Goal: Information Seeking & Learning: Learn about a topic

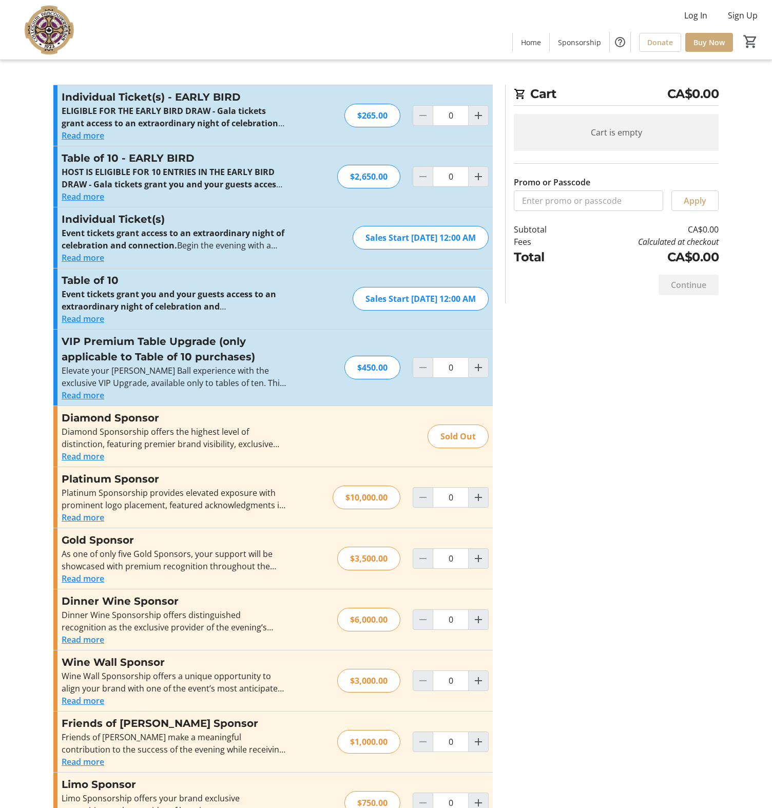
click at [58, 33] on img at bounding box center [51, 29] width 91 height 51
click at [58, 33] on html "Log In Sign Up Home Sponsorship Donate Buy Now 0 Home Sponsorship Donate Buy No…" at bounding box center [386, 422] width 772 height 845
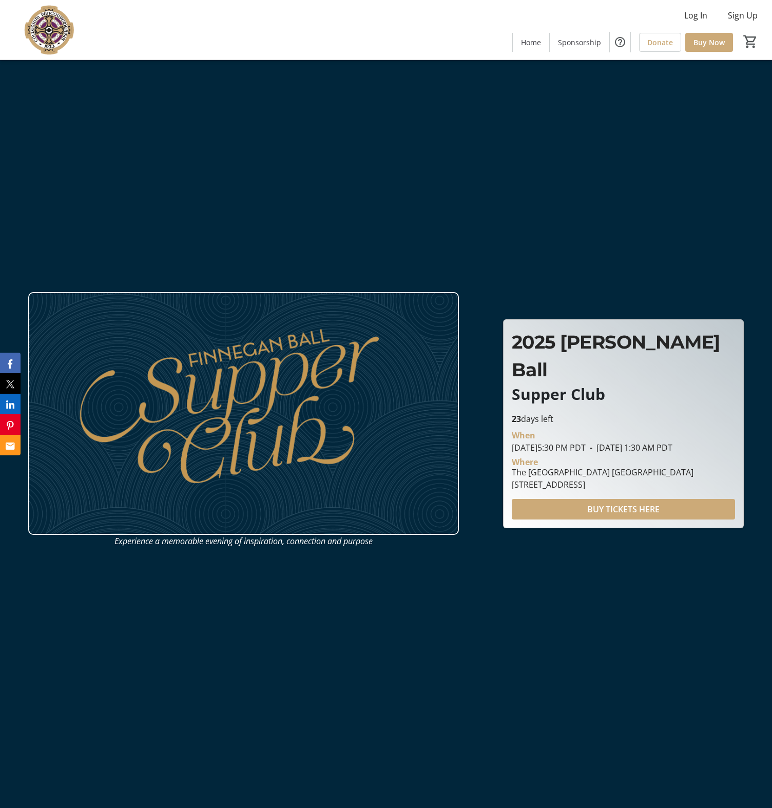
click at [529, 35] on span at bounding box center [531, 42] width 36 height 25
click at [544, 442] on span "November 1, 2025 5:30 PM PDT" at bounding box center [549, 447] width 74 height 11
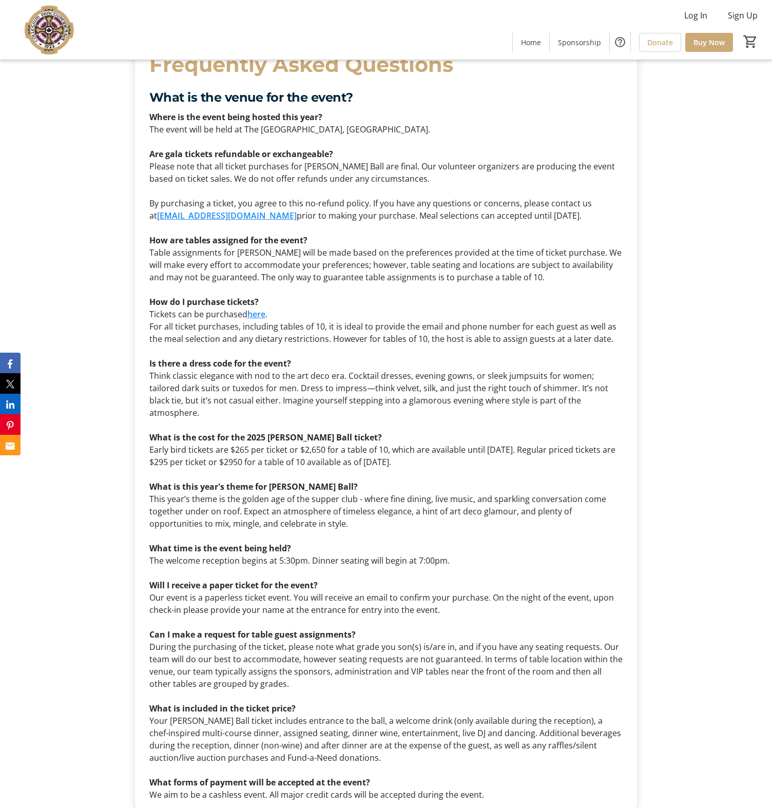
scroll to position [3084, 0]
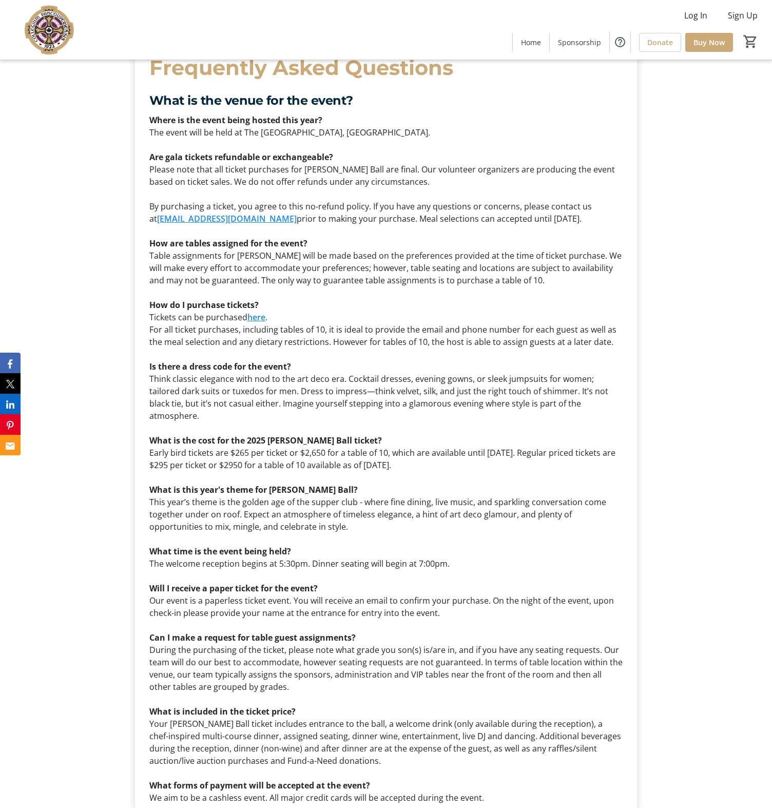
click at [200, 557] on p "The welcome reception begins at 5:30pm. Dinner seating will begin at 7:00pm." at bounding box center [386, 563] width 474 height 12
copy p "The welcome reception begins at 5:30pm. Dinner seating will begin at 7:00pm."
click at [240, 496] on p "This year’s theme is the golden age of the supper club - where fine dining, liv…" at bounding box center [386, 514] width 474 height 37
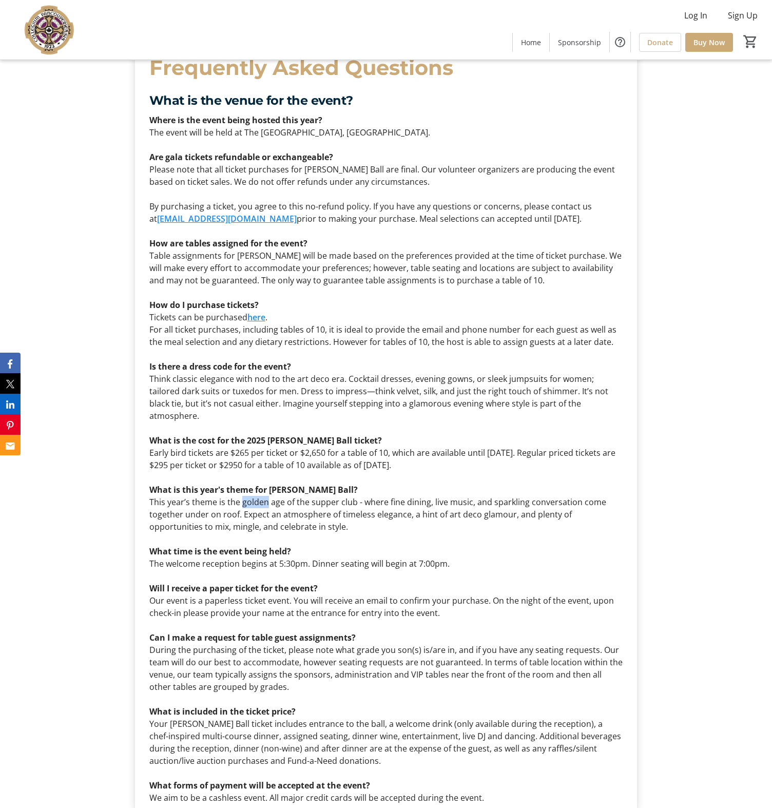
click at [240, 496] on p "This year’s theme is the golden age of the supper club - where fine dining, liv…" at bounding box center [386, 514] width 474 height 37
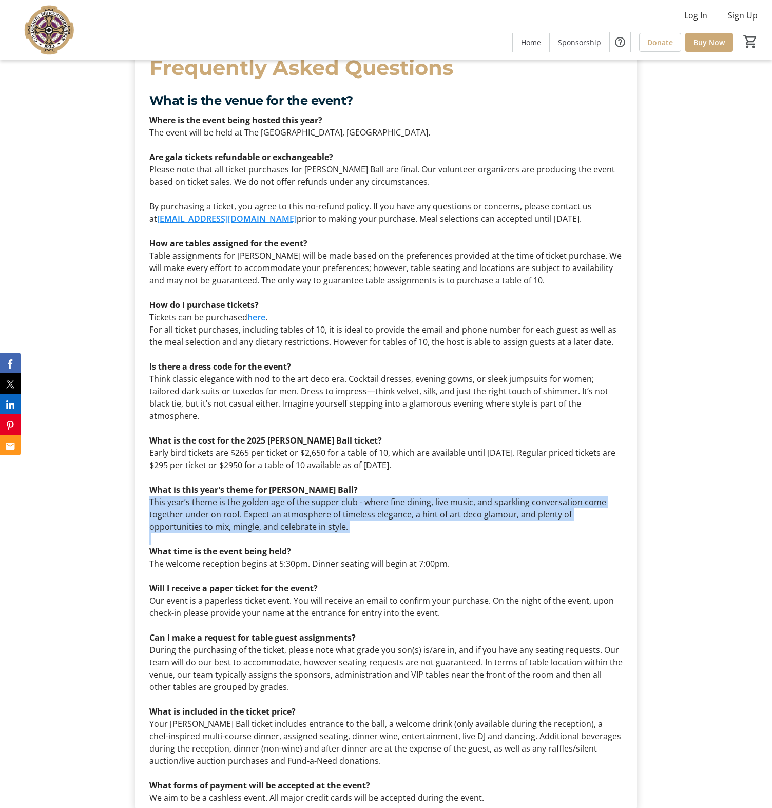
drag, startPoint x: 240, startPoint y: 467, endPoint x: 248, endPoint y: 480, distance: 15.4
click at [248, 496] on p "This year’s theme is the golden age of the supper club - where fine dining, liv…" at bounding box center [386, 514] width 474 height 37
copy p "This year’s theme is the golden age of the supper club - where fine dining, liv…"
click at [180, 446] on p "Early bird tickets are $265 per ticket or $2,650 for a table of 10, which are a…" at bounding box center [386, 458] width 474 height 25
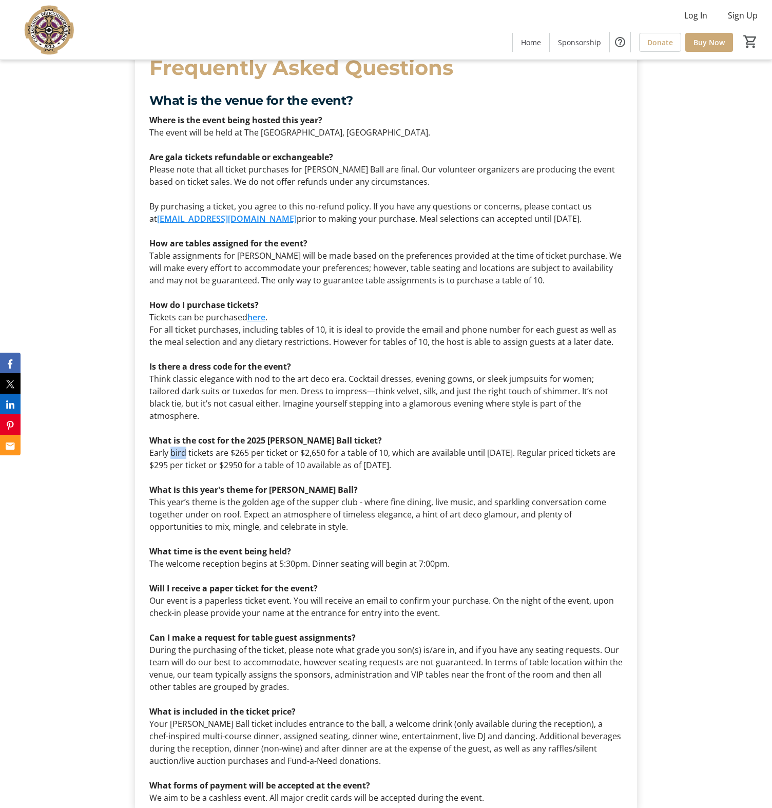
click at [180, 446] on p "Early bird tickets are $265 per ticket or $2,650 for a table of 10, which are a…" at bounding box center [386, 458] width 474 height 25
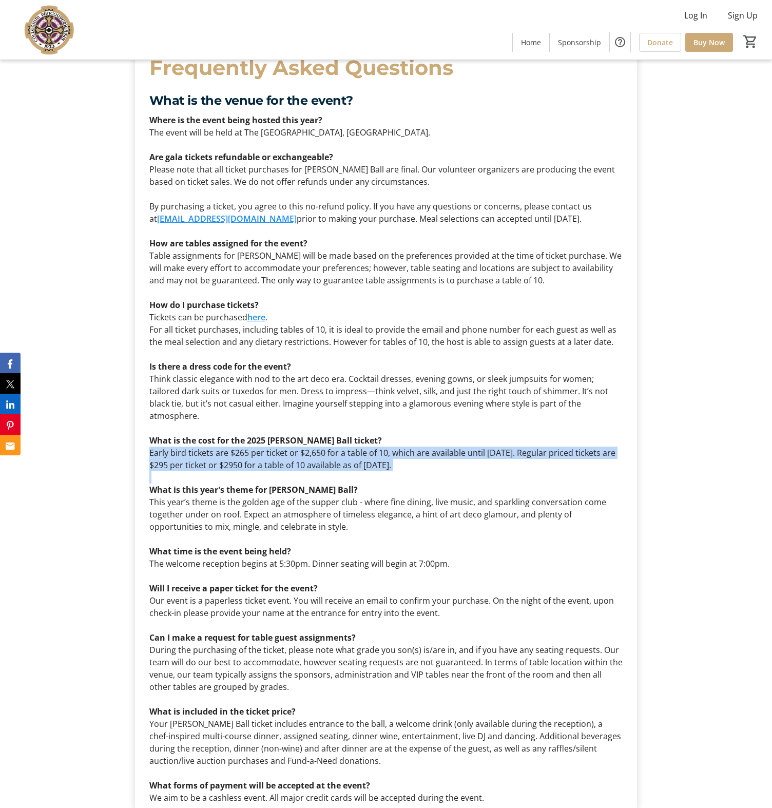
click at [180, 446] on p "Early bird tickets are $265 per ticket or $2,650 for a table of 10, which are a…" at bounding box center [386, 458] width 474 height 25
copy p "Early bird tickets are $265 per ticket or $2,650 for a table of 10, which are a…"
click at [162, 151] on strong "Are gala tickets refundable or exchangeable?" at bounding box center [241, 156] width 184 height 11
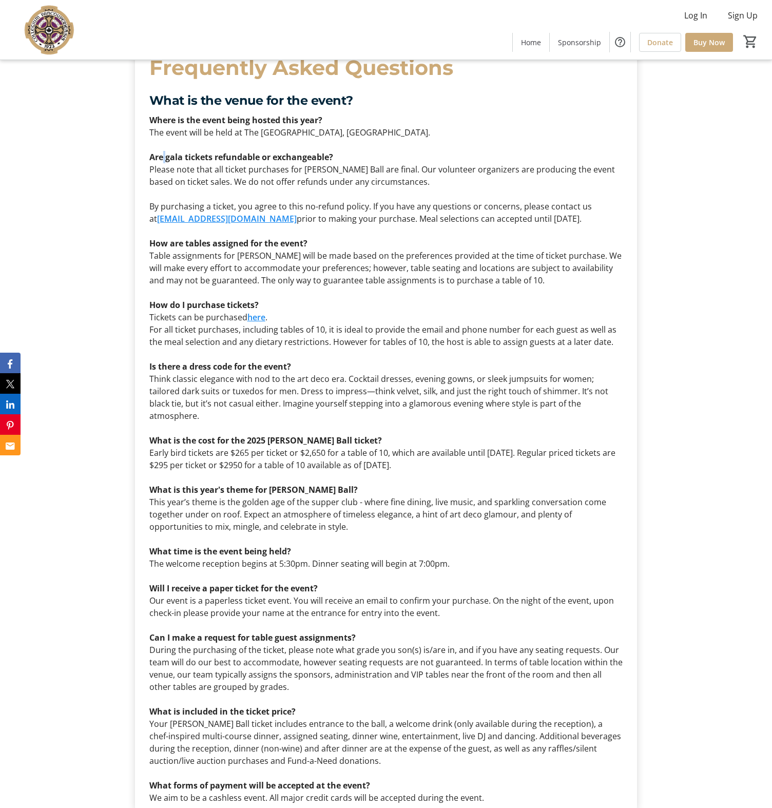
click at [162, 151] on strong "Are gala tickets refundable or exchangeable?" at bounding box center [241, 156] width 184 height 11
copy strong "Are gala tickets refundable or exchangeable?"
click at [217, 163] on p "Please note that all ticket purchases for Finnegan Ball are final. Our voluntee…" at bounding box center [386, 175] width 474 height 25
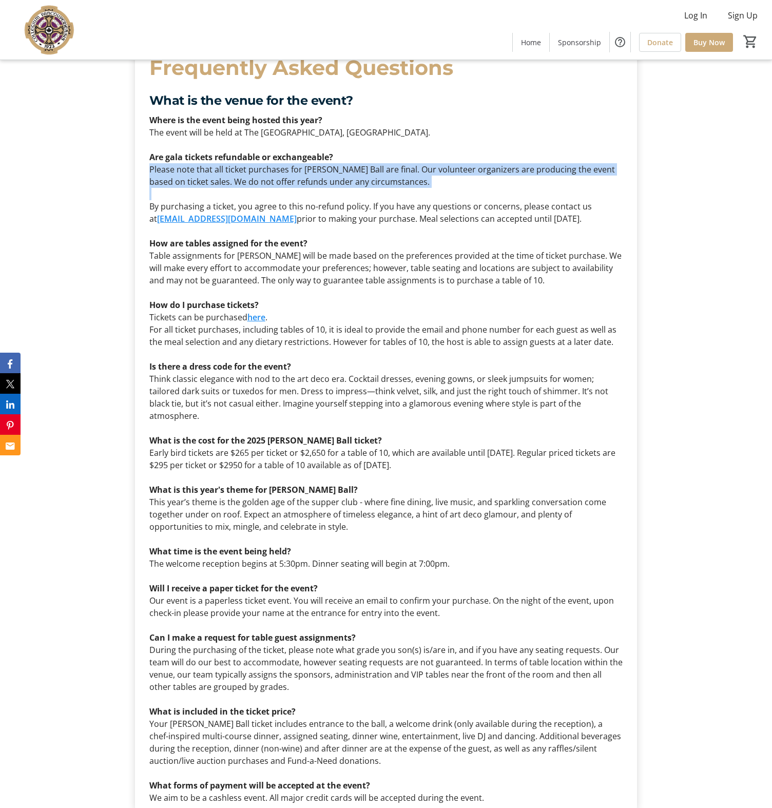
click at [217, 163] on p "Please note that all ticket purchases for Finnegan Ball are final. Our voluntee…" at bounding box center [386, 175] width 474 height 25
copy p "Please note that all ticket purchases for Finnegan Ball are final. Our voluntee…"
click at [177, 188] on p at bounding box center [386, 194] width 474 height 12
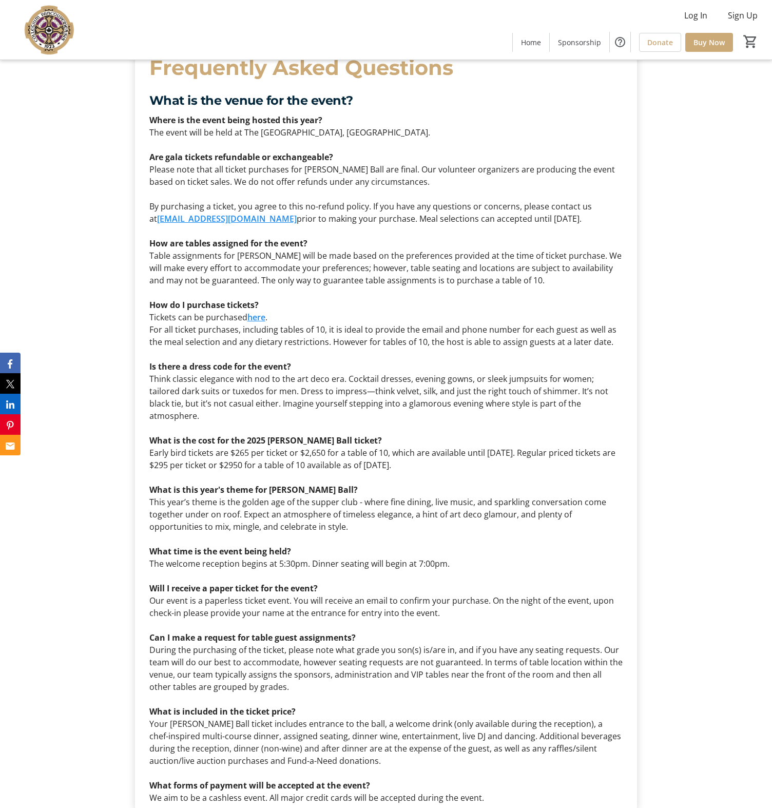
click at [181, 200] on p "By purchasing a ticket, you agree to this no-refund policy. If you have any que…" at bounding box center [386, 212] width 474 height 25
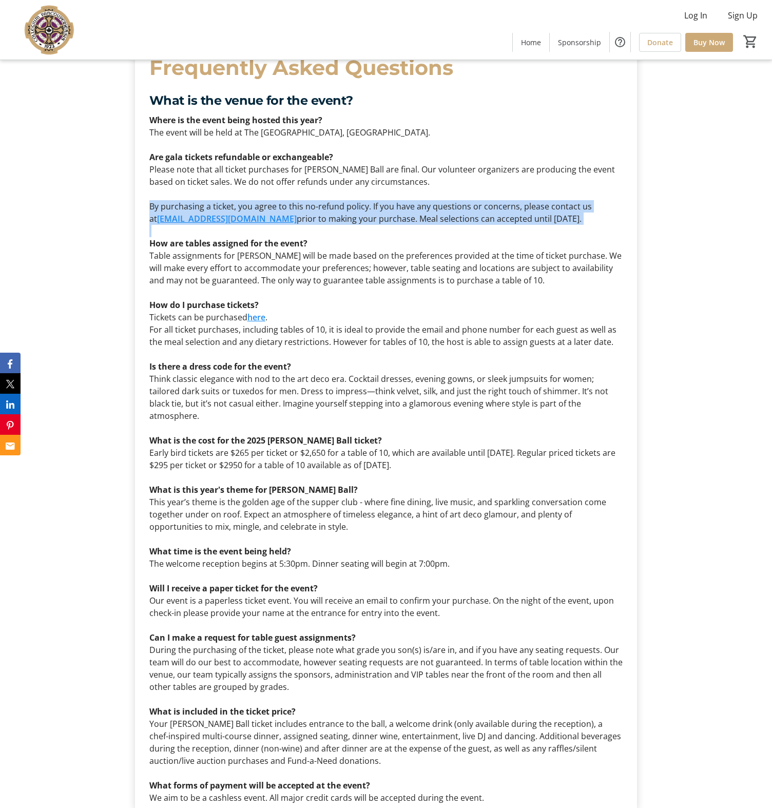
drag, startPoint x: 181, startPoint y: 172, endPoint x: 189, endPoint y: 187, distance: 16.5
click at [189, 200] on p "By purchasing a ticket, you agree to this no-refund policy. If you have any que…" at bounding box center [386, 212] width 474 height 25
copy p "By purchasing a ticket, you agree to this no-refund policy. If you have any que…"
click at [284, 249] on p "Table assignments for Finnegan Ball will be made based on the preferences provi…" at bounding box center [386, 267] width 474 height 37
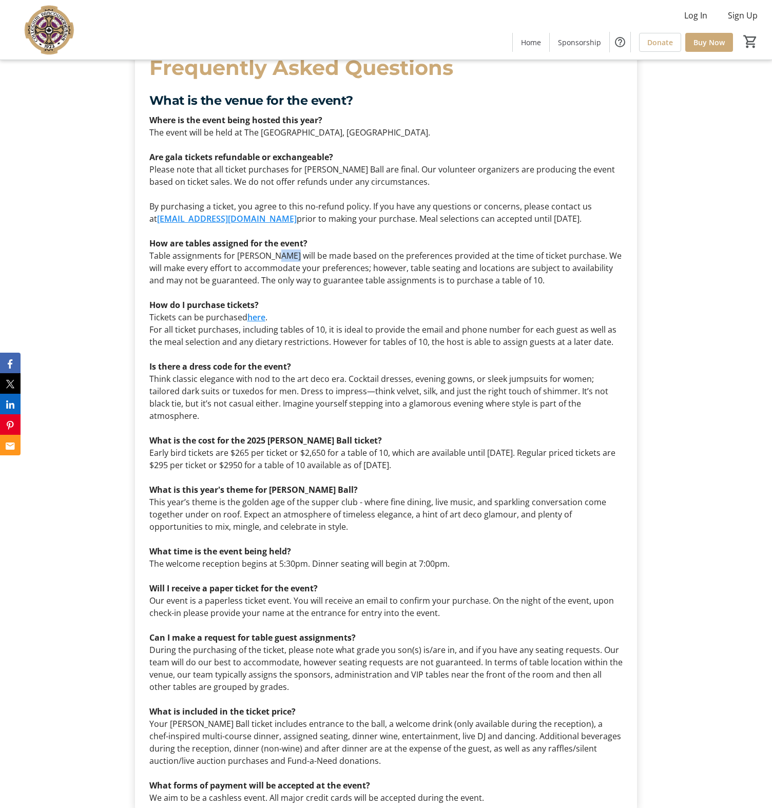
click at [284, 249] on p "Table assignments for Finnegan Ball will be made based on the preferences provi…" at bounding box center [386, 267] width 474 height 37
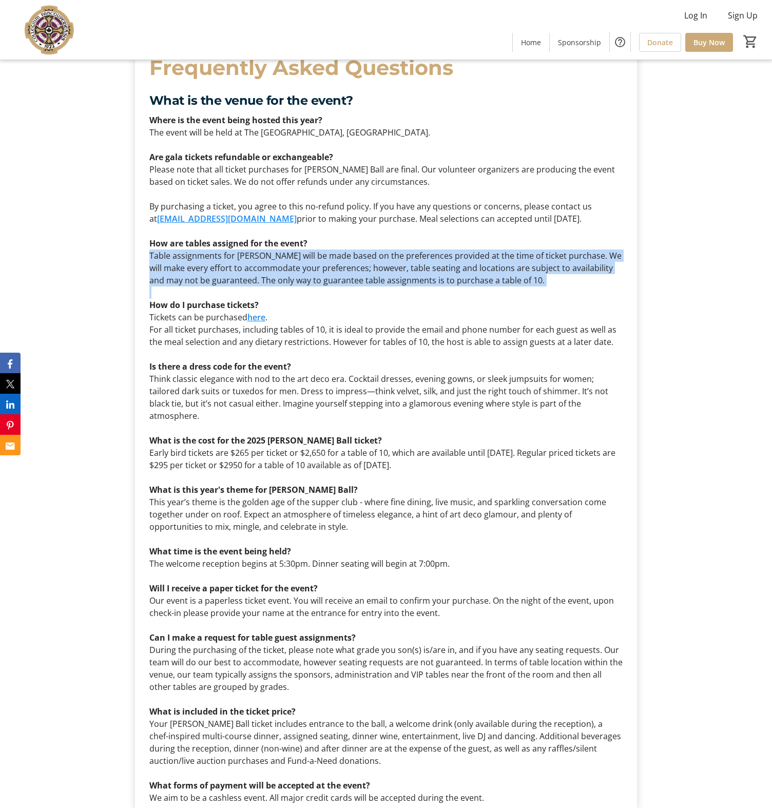
click at [285, 249] on p "Table assignments for Finnegan Ball will be made based on the preferences provi…" at bounding box center [386, 267] width 474 height 37
copy p "Table assignments for Finnegan Ball will be made based on the preferences provi…"
click at [228, 373] on p "Think classic elegance with nod to the art deco era. Cocktail dresses, evening …" at bounding box center [386, 397] width 474 height 49
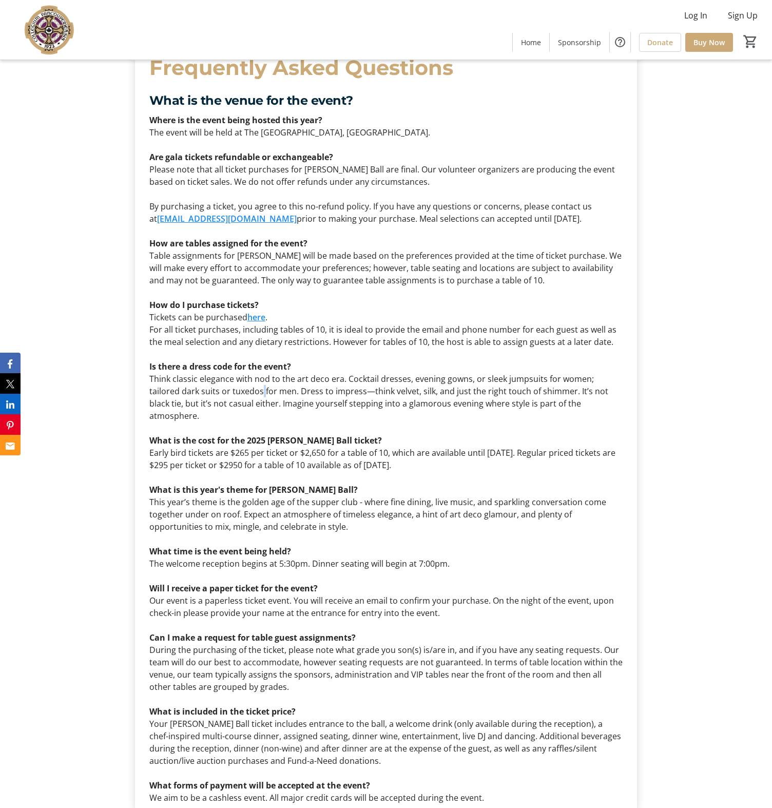
click at [228, 373] on p "Think classic elegance with nod to the art deco era. Cocktail dresses, evening …" at bounding box center [386, 397] width 474 height 49
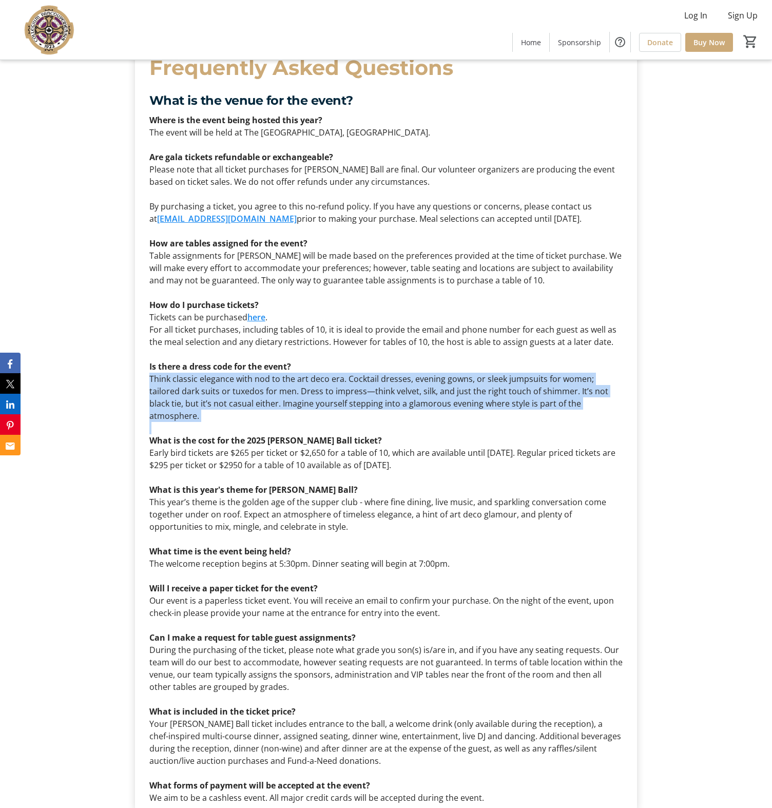
click at [228, 373] on p "Think classic elegance with nod to the art deco era. Cocktail dresses, evening …" at bounding box center [386, 397] width 474 height 49
copy p "Think classic elegance with nod to the art deco era. Cocktail dresses, evening …"
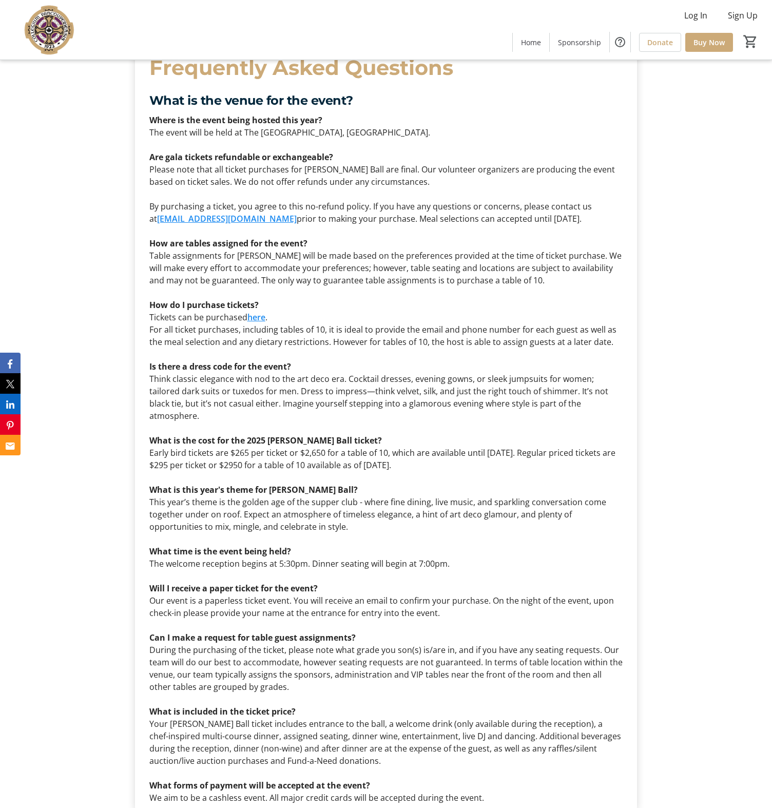
click at [200, 311] on p "Tickets can be purchased here ." at bounding box center [386, 317] width 474 height 12
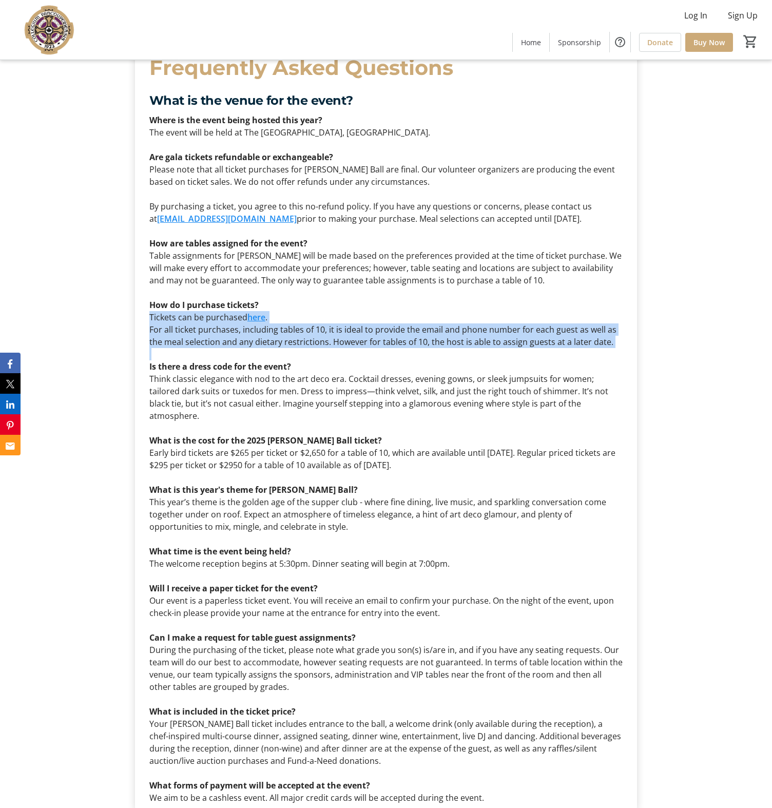
drag, startPoint x: 200, startPoint y: 297, endPoint x: 207, endPoint y: 316, distance: 20.3
click at [207, 316] on div "Where is the event being hosted this year? The event will be held at The Westin…" at bounding box center [386, 459] width 474 height 690
copy div "Tickets can be purchased here . For all ticket purchases, including tables of 1…"
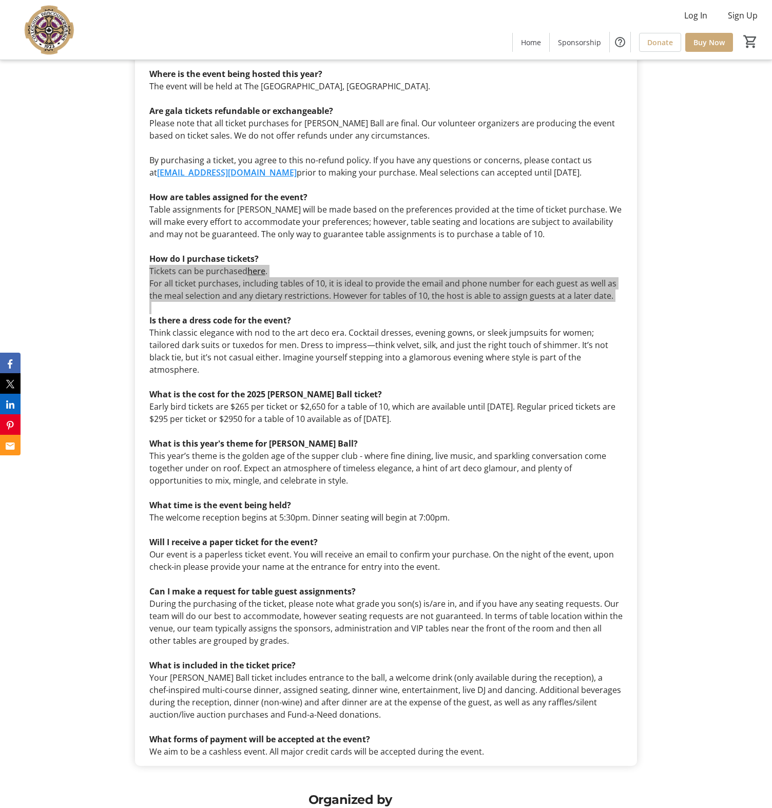
scroll to position [3134, 0]
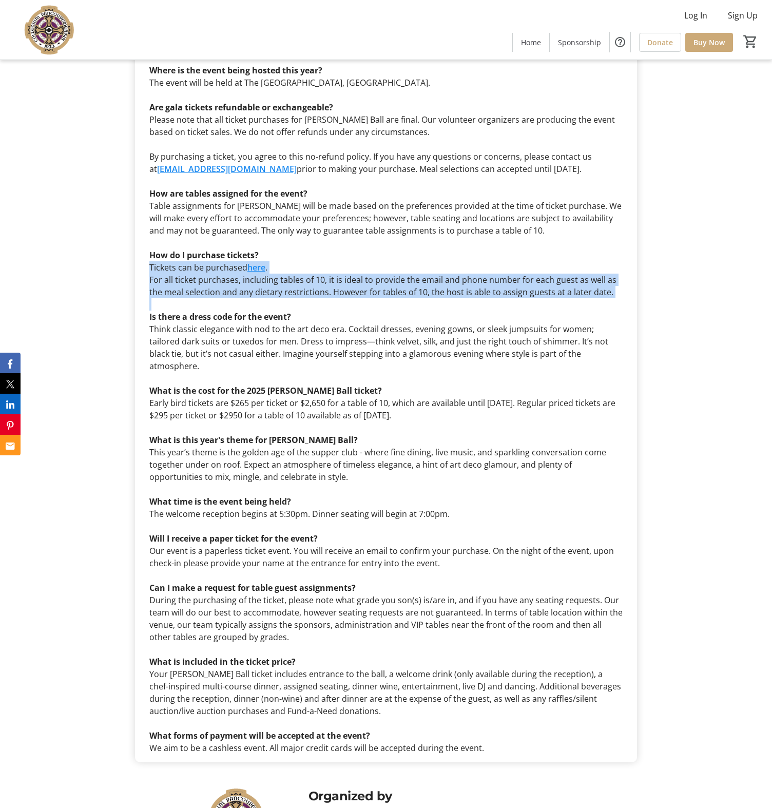
click at [205, 434] on strong "What is this year's theme for Finnegan Ball?" at bounding box center [253, 439] width 208 height 11
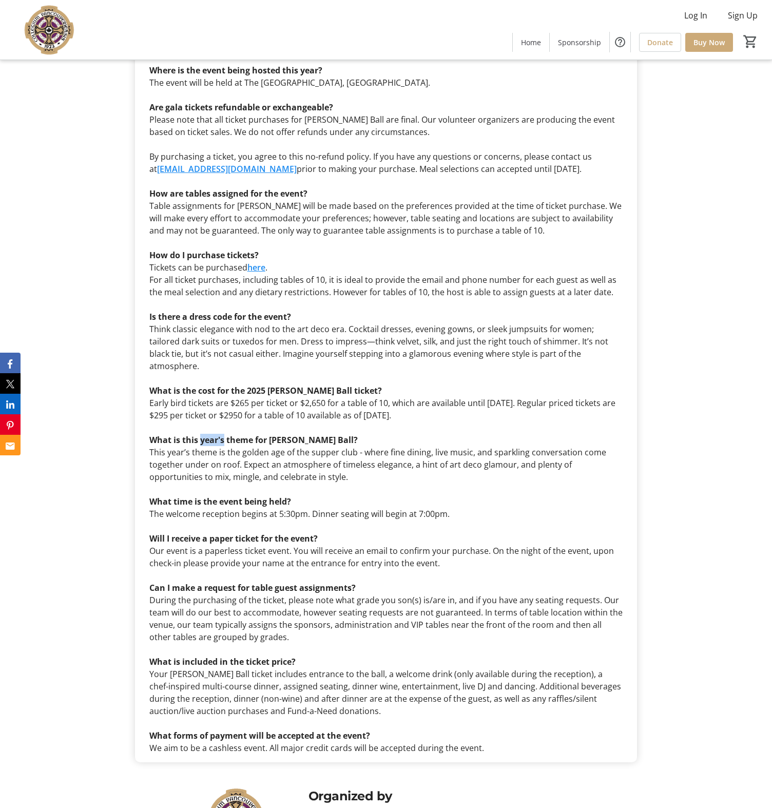
click at [205, 434] on strong "What is this year's theme for Finnegan Ball?" at bounding box center [253, 439] width 208 height 11
copy strong "What is this year's theme for Finnegan Ball?"
click at [210, 434] on strong "What is this year's theme for Finnegan Ball?" at bounding box center [253, 439] width 208 height 11
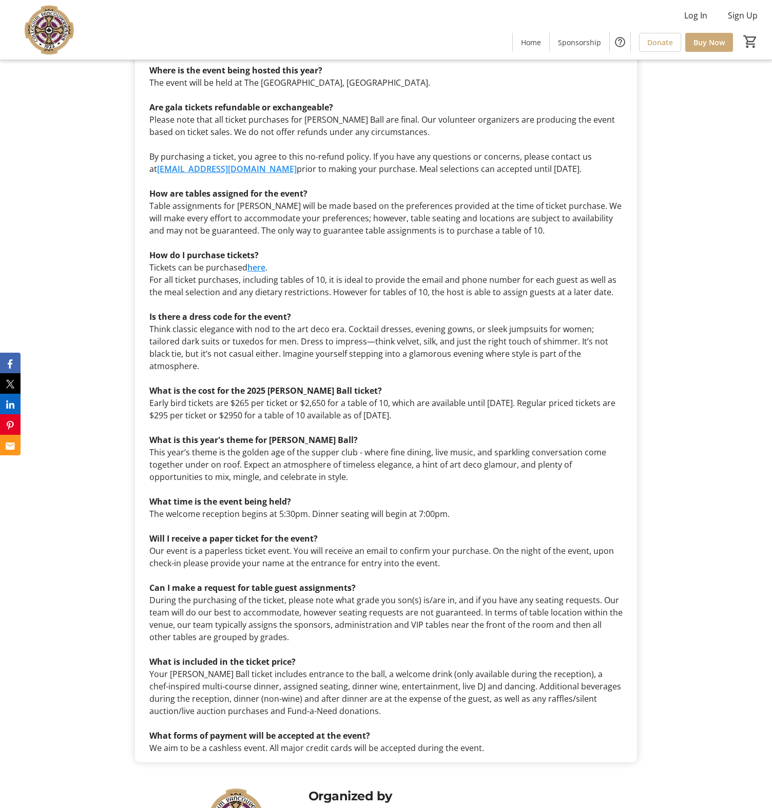
click at [213, 496] on strong "What time is the event being held?" at bounding box center [220, 501] width 142 height 11
click at [222, 533] on strong "Will I receive a paper ticket for the event?" at bounding box center [233, 538] width 168 height 11
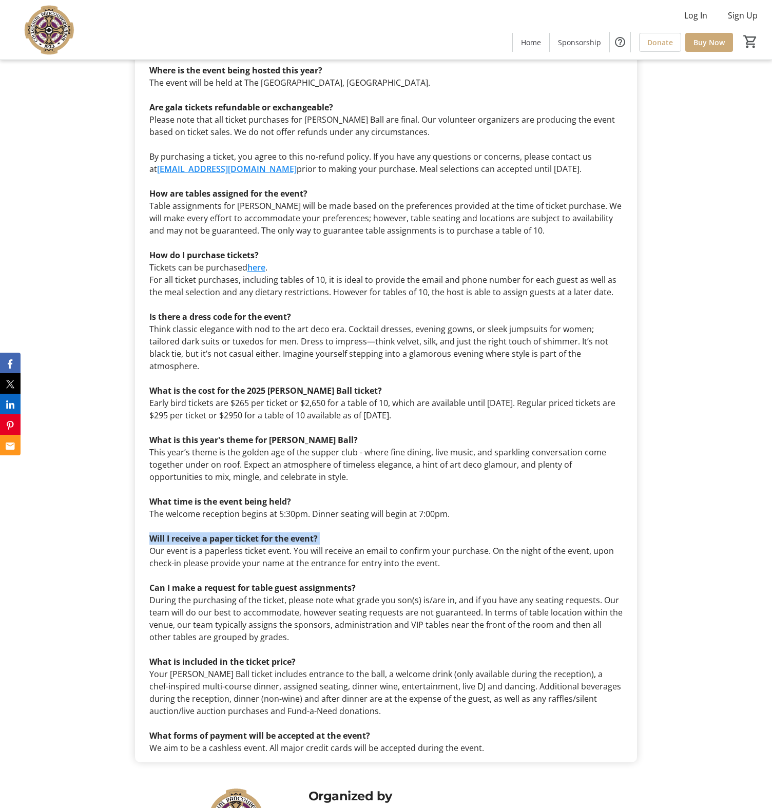
click at [222, 533] on strong "Will I receive a paper ticket for the event?" at bounding box center [233, 538] width 168 height 11
click at [224, 544] on p "Our event is a paperless ticket event. You will receive an email to confirm you…" at bounding box center [386, 556] width 474 height 25
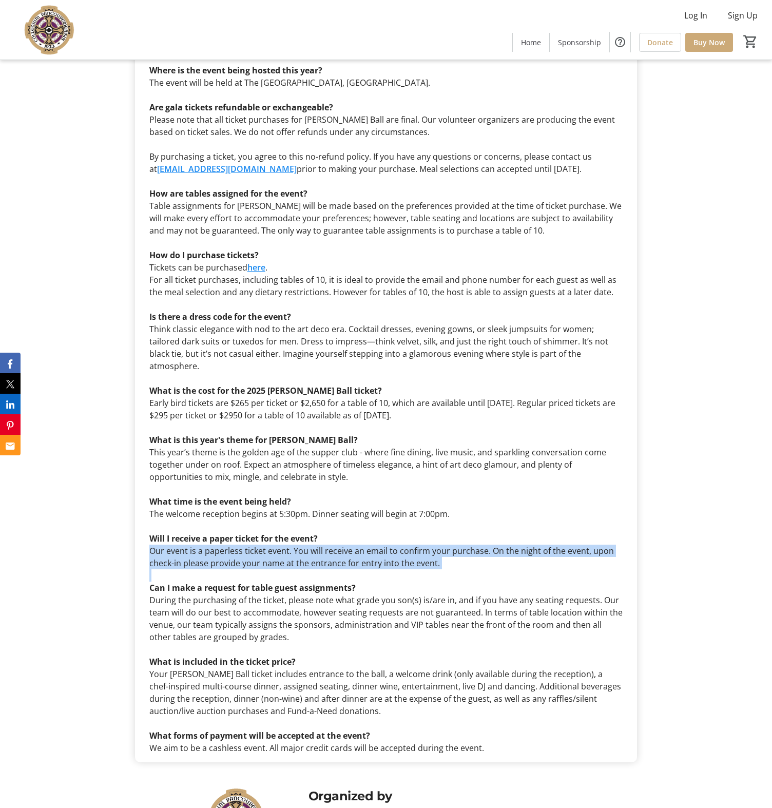
click at [224, 544] on p "Our event is a paperless ticket event. You will receive an email to confirm you…" at bounding box center [386, 556] width 474 height 25
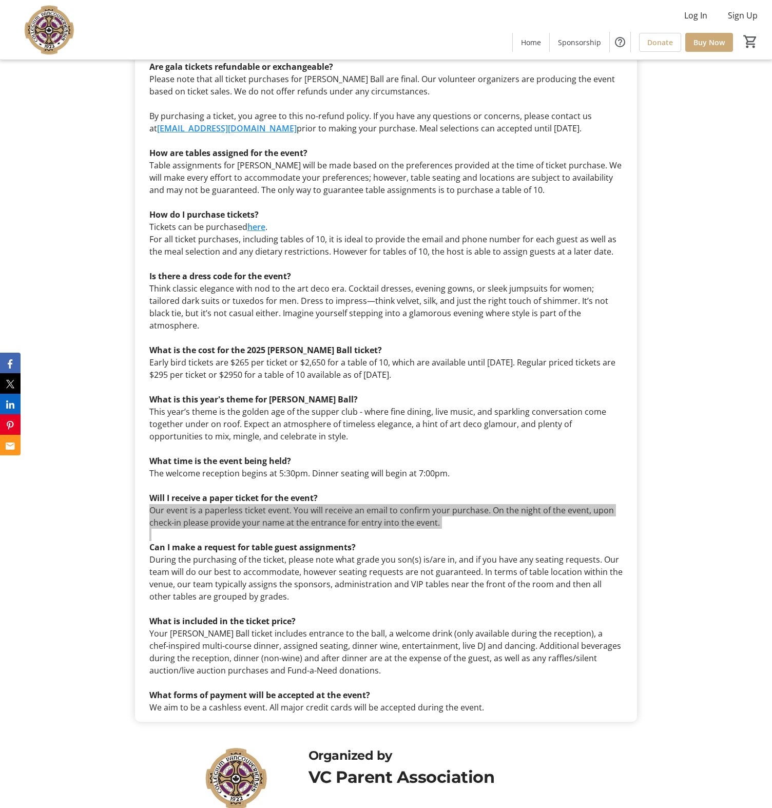
scroll to position [3185, 0]
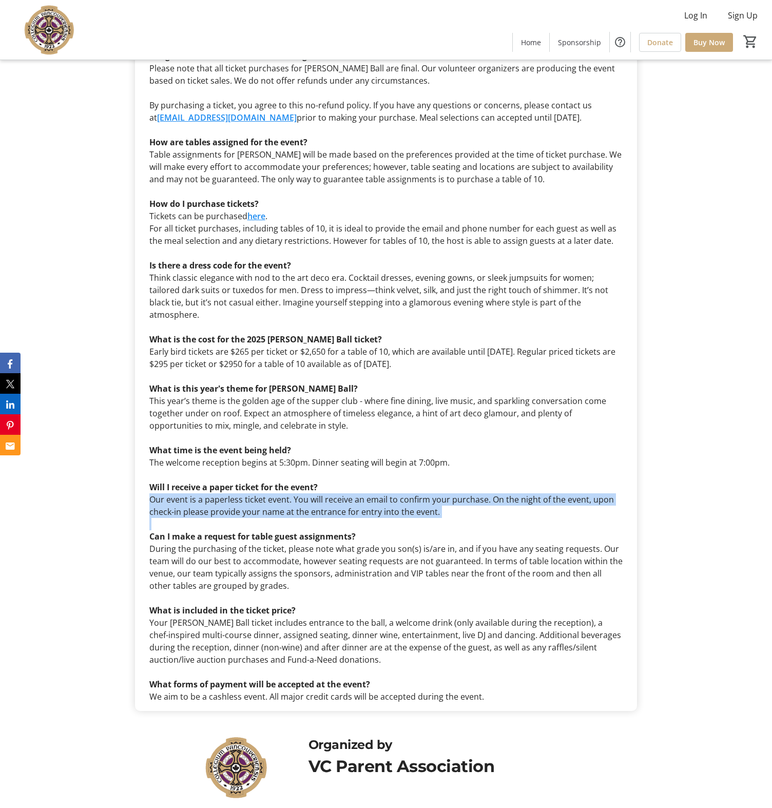
click at [167, 531] on strong "Can I make a request for table guest assignments?" at bounding box center [252, 536] width 206 height 11
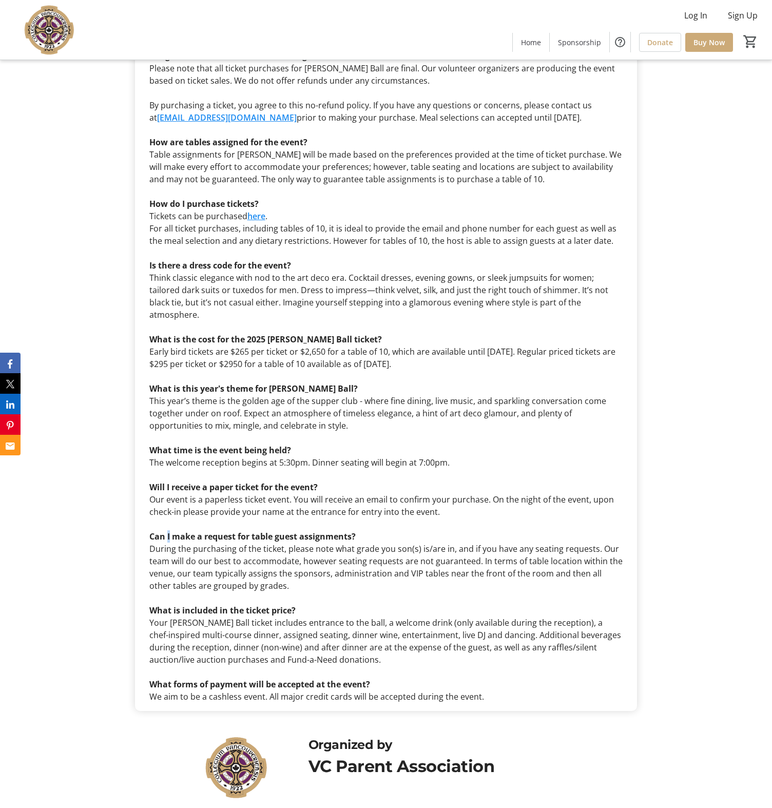
click at [167, 531] on strong "Can I make a request for table guest assignments?" at bounding box center [252, 536] width 206 height 11
click at [199, 542] on p "During the purchasing of the ticket, please note what grade you son(s) is/are i…" at bounding box center [386, 566] width 474 height 49
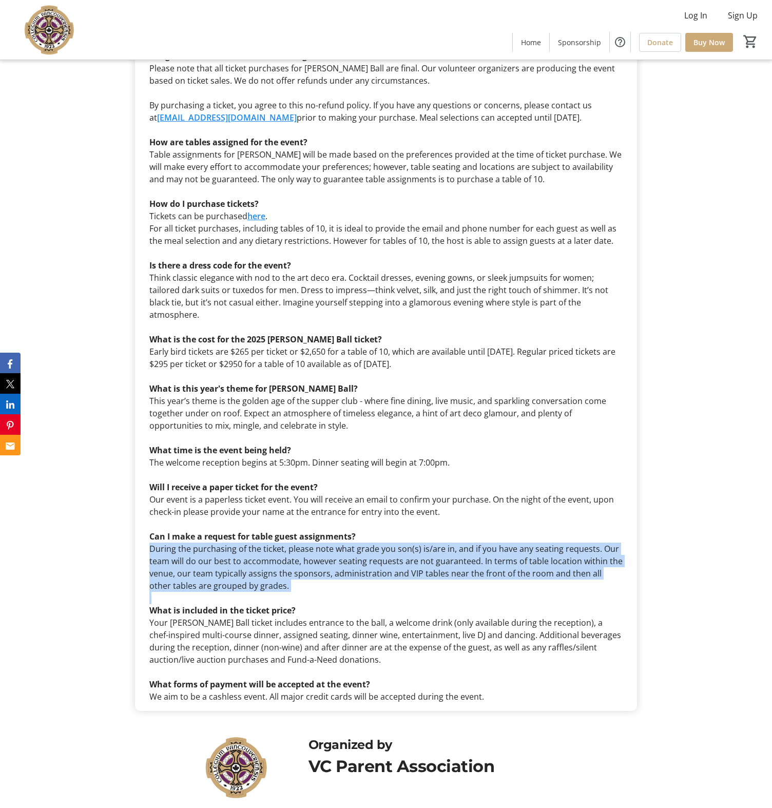
click at [199, 542] on p "During the purchasing of the ticket, please note what grade you son(s) is/are i…" at bounding box center [386, 566] width 474 height 49
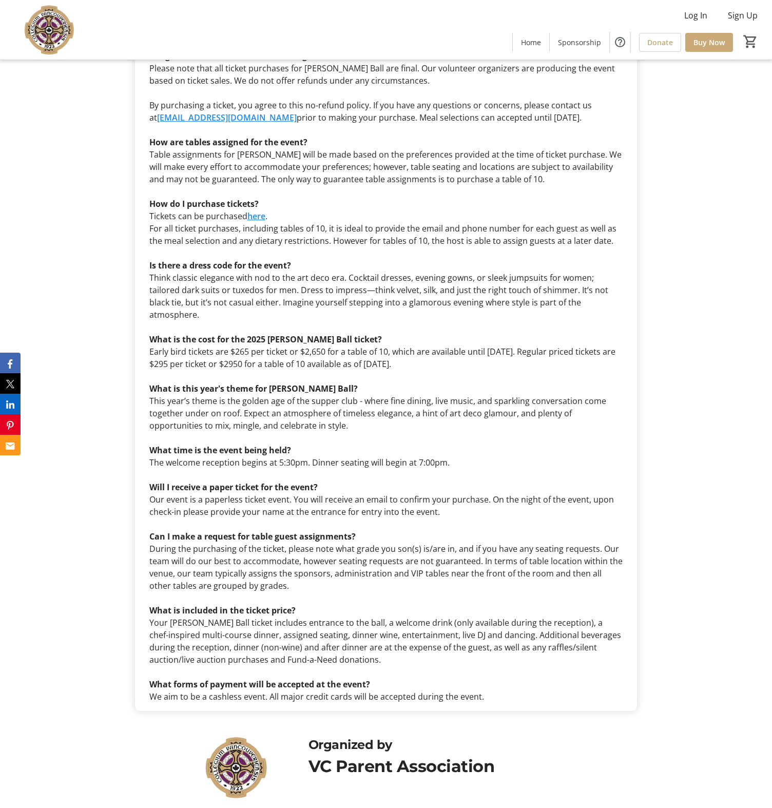
click at [167, 604] on strong "What is included in the ticket price?" at bounding box center [222, 609] width 146 height 11
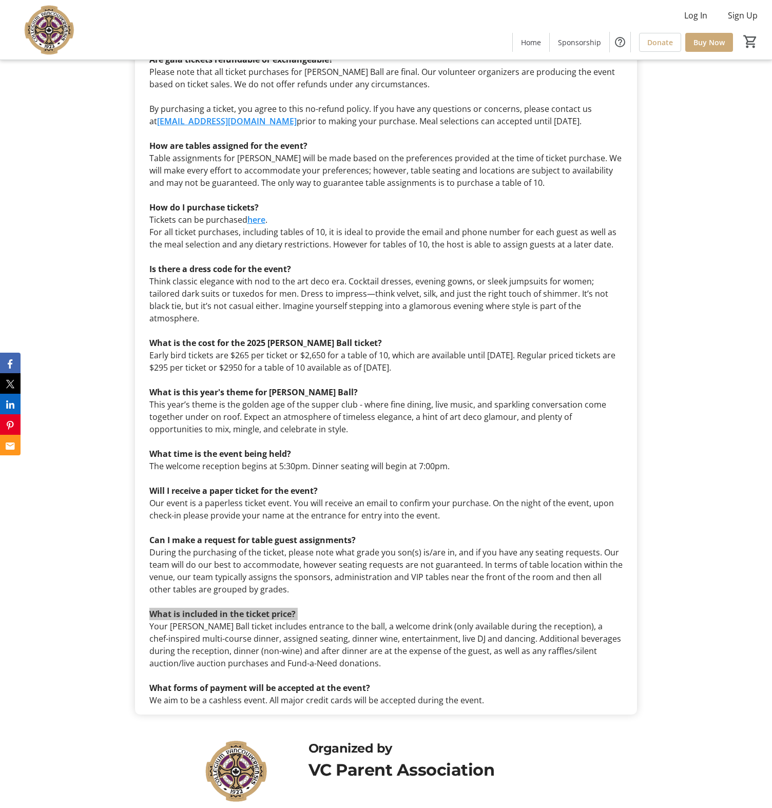
scroll to position [3181, 0]
click at [281, 620] on p "Your Finnegan Ball ticket includes entrance to the ball, a welcome drink (only …" at bounding box center [386, 644] width 474 height 49
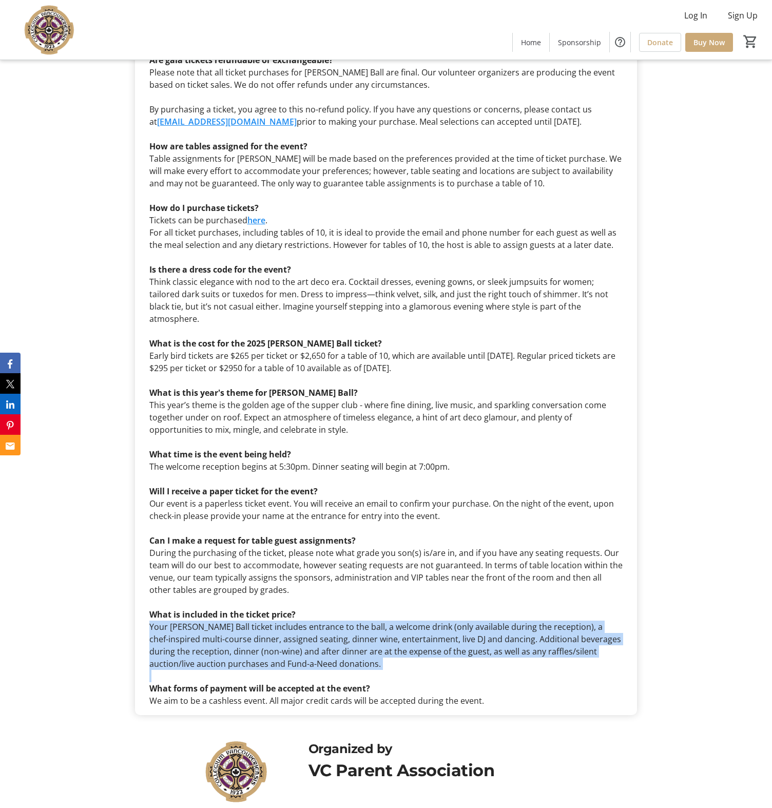
click at [281, 620] on p "Your Finnegan Ball ticket includes entrance to the ball, a welcome drink (only …" at bounding box center [386, 644] width 474 height 49
click at [207, 682] on strong "What forms of payment will be accepted at the event?" at bounding box center [259, 687] width 221 height 11
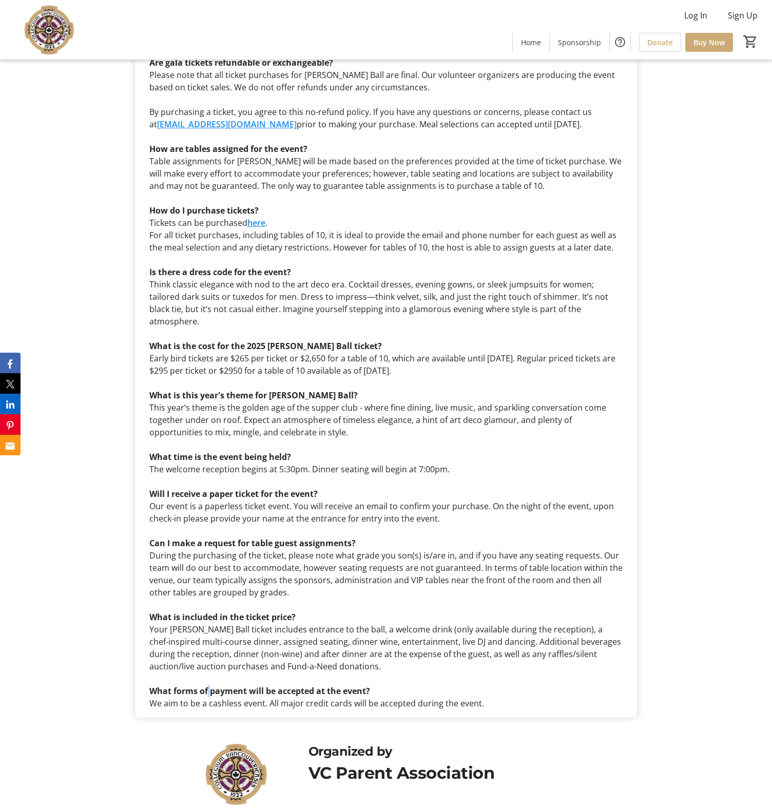
click at [207, 685] on strong "What forms of payment will be accepted at the event?" at bounding box center [259, 690] width 221 height 11
click at [207, 684] on strong "What forms of payment will be accepted at the event?" at bounding box center [259, 689] width 221 height 11
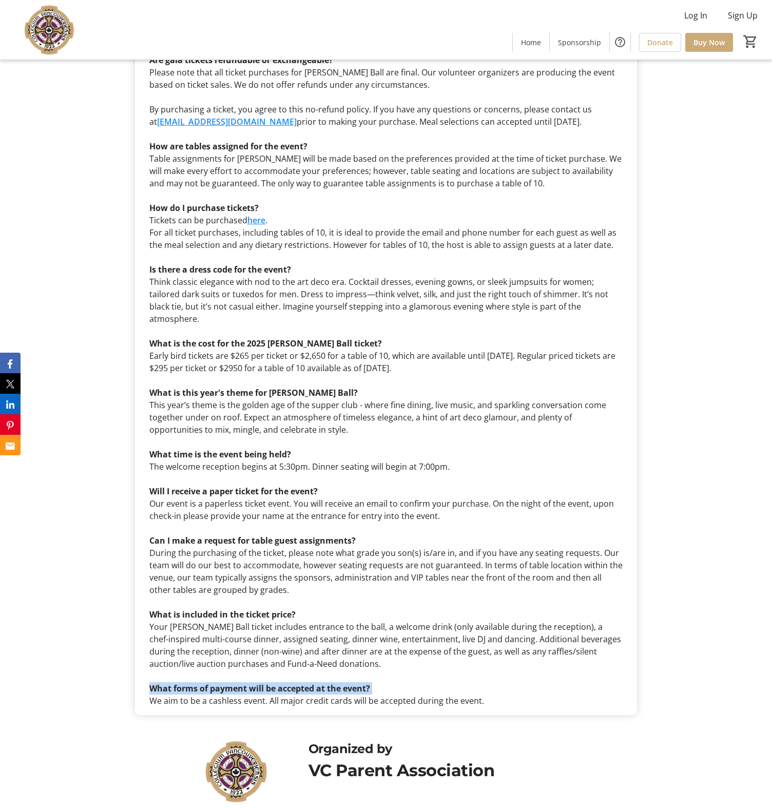
scroll to position [3180, 0]
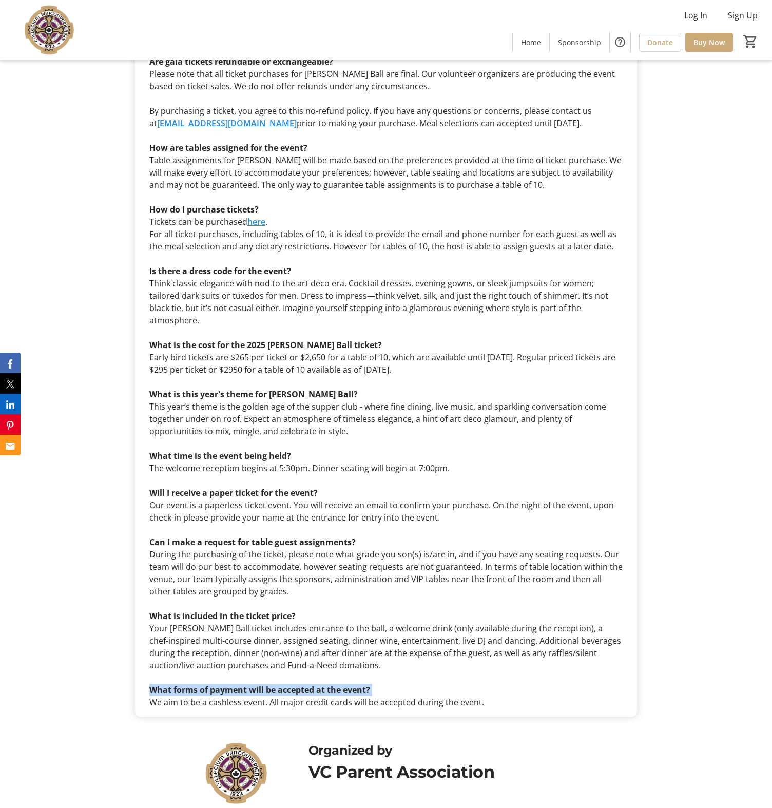
click at [181, 696] on p "We aim to be a cashless event. All major credit cards will be accepted during t…" at bounding box center [386, 702] width 474 height 12
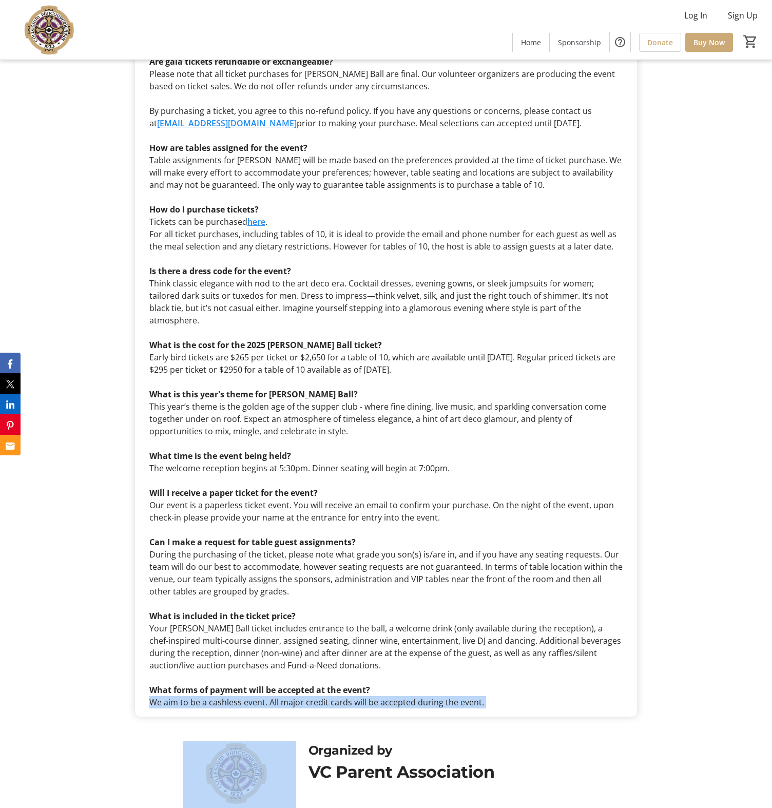
click at [181, 696] on p "We aim to be a cashless event. All major credit cards will be accepted during t…" at bounding box center [386, 702] width 474 height 12
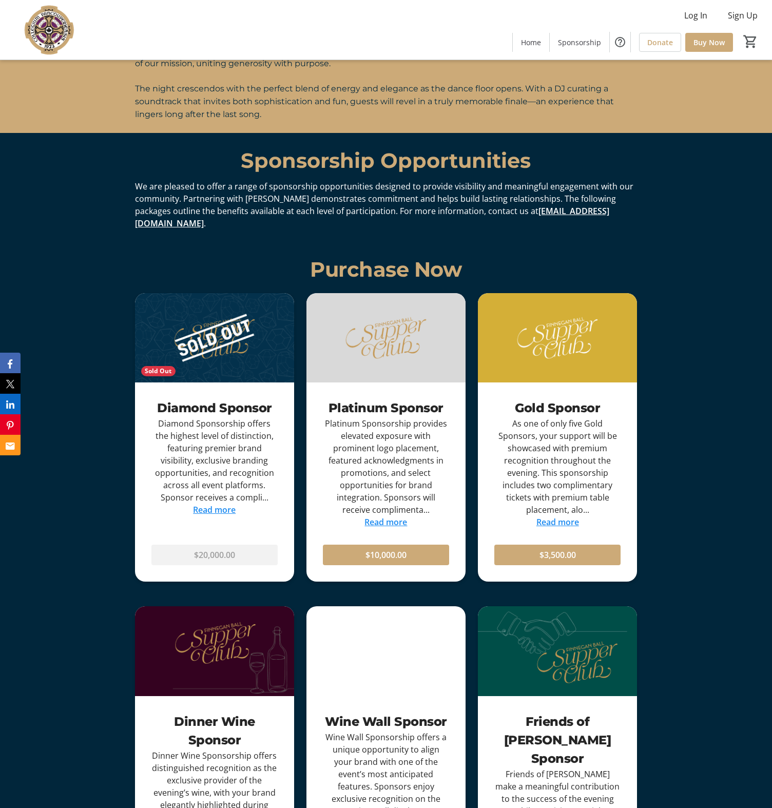
scroll to position [1346, 0]
